Goal: Navigation & Orientation: Find specific page/section

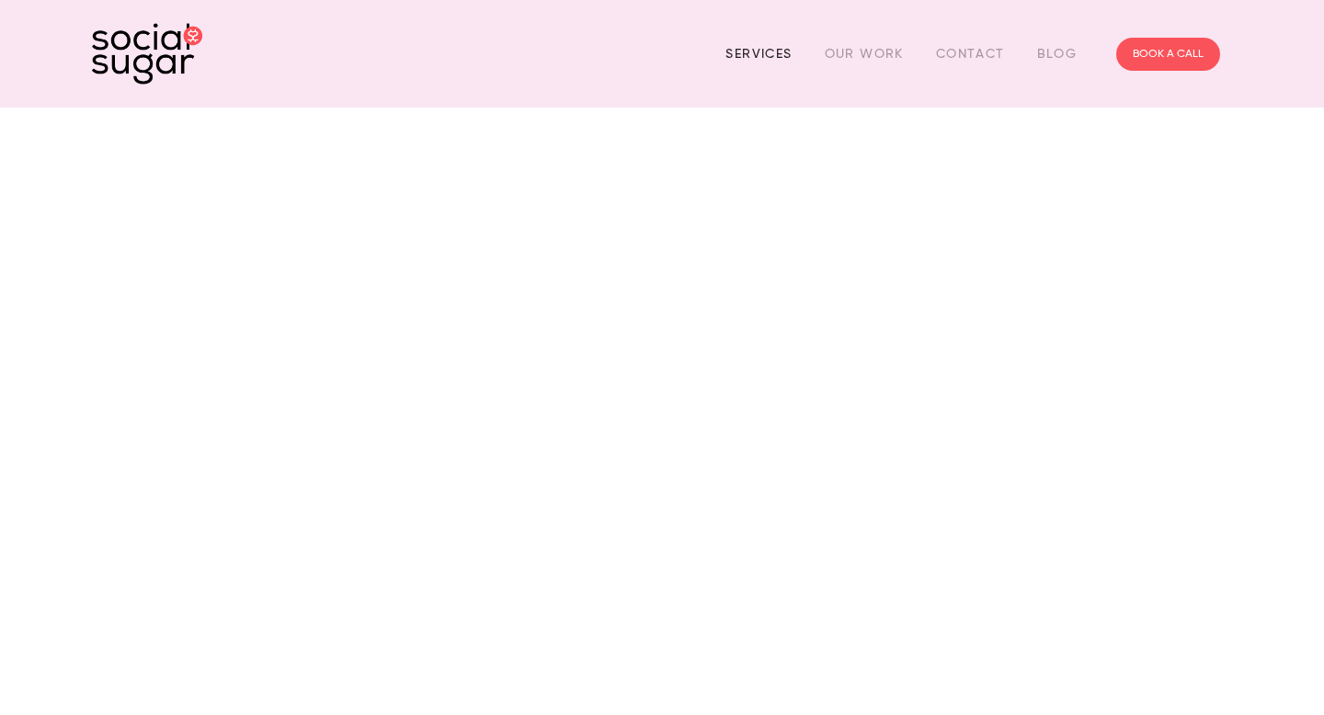
click at [776, 52] on link "Services" at bounding box center [759, 54] width 66 height 29
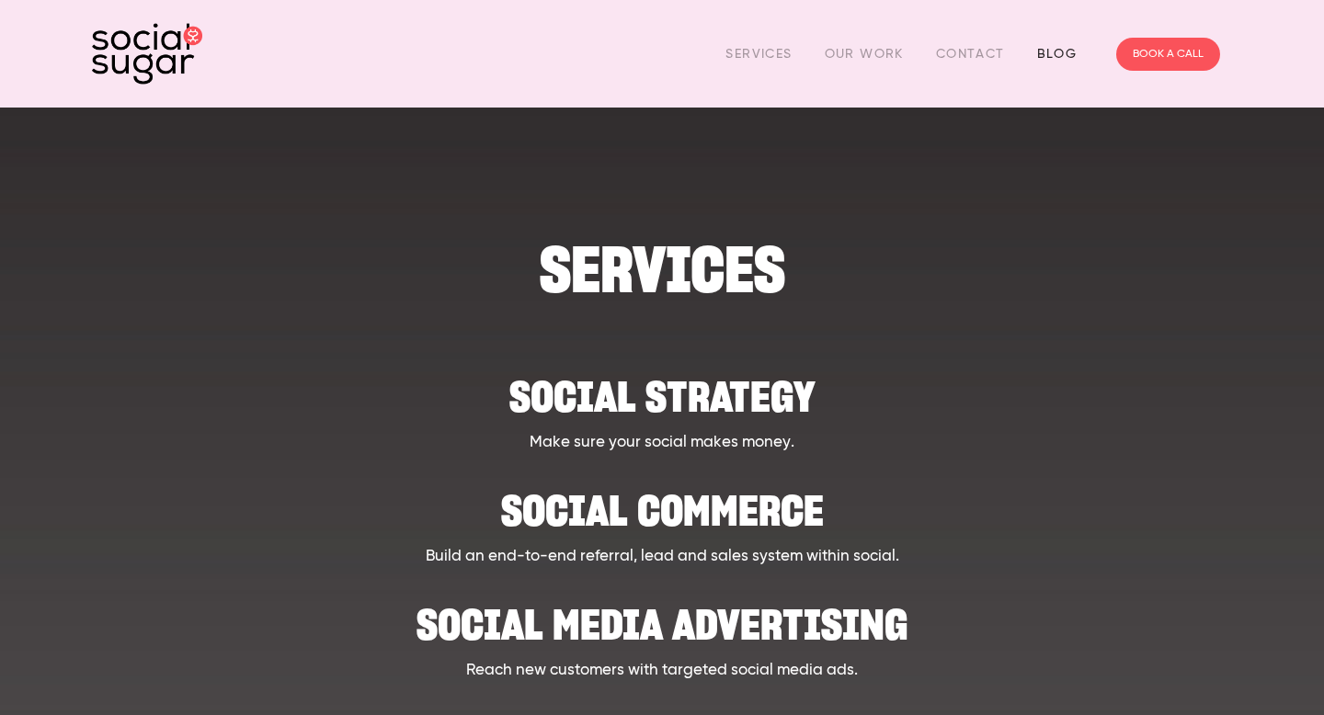
click at [1049, 60] on link "Blog" at bounding box center [1057, 54] width 40 height 29
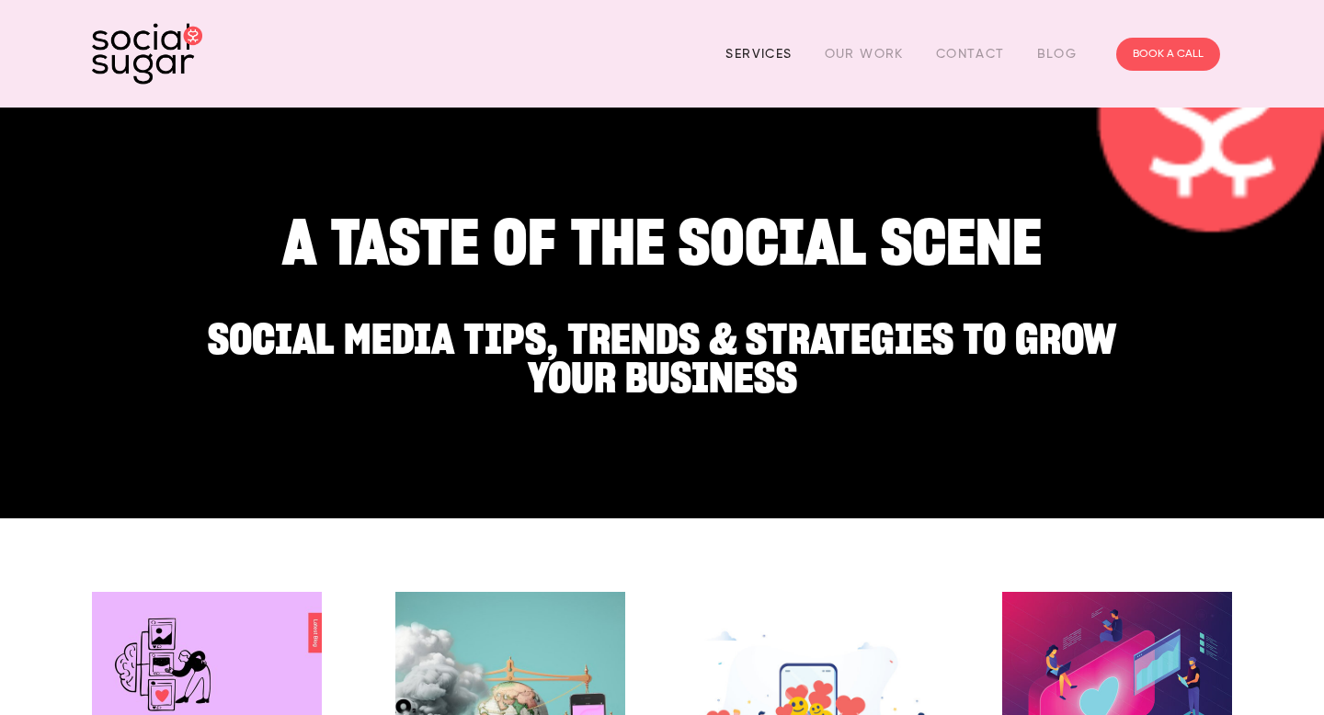
click at [750, 45] on link "Services" at bounding box center [759, 54] width 66 height 29
